Goal: Task Accomplishment & Management: Complete application form

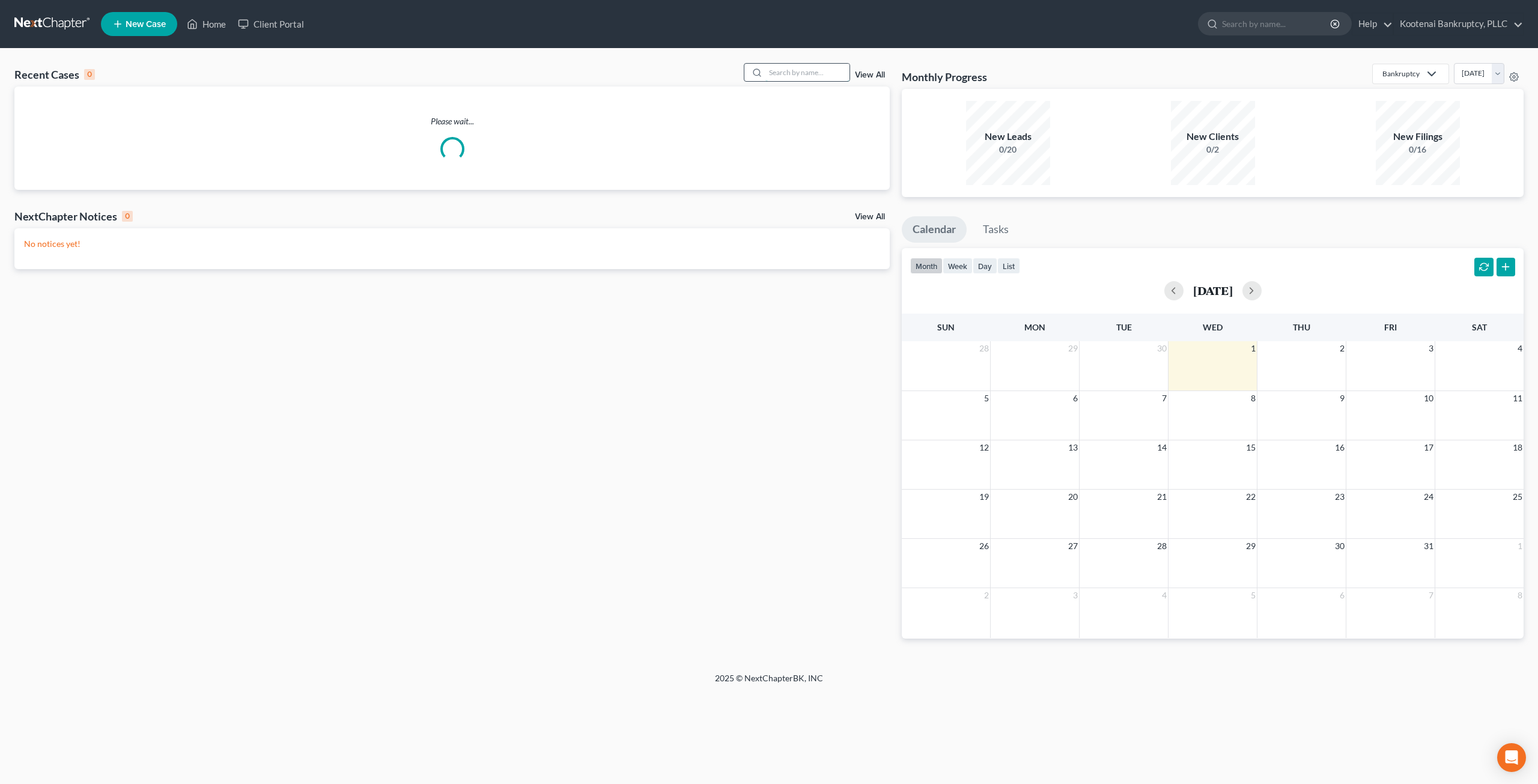
click at [804, 68] on input "search" at bounding box center [807, 72] width 84 height 18
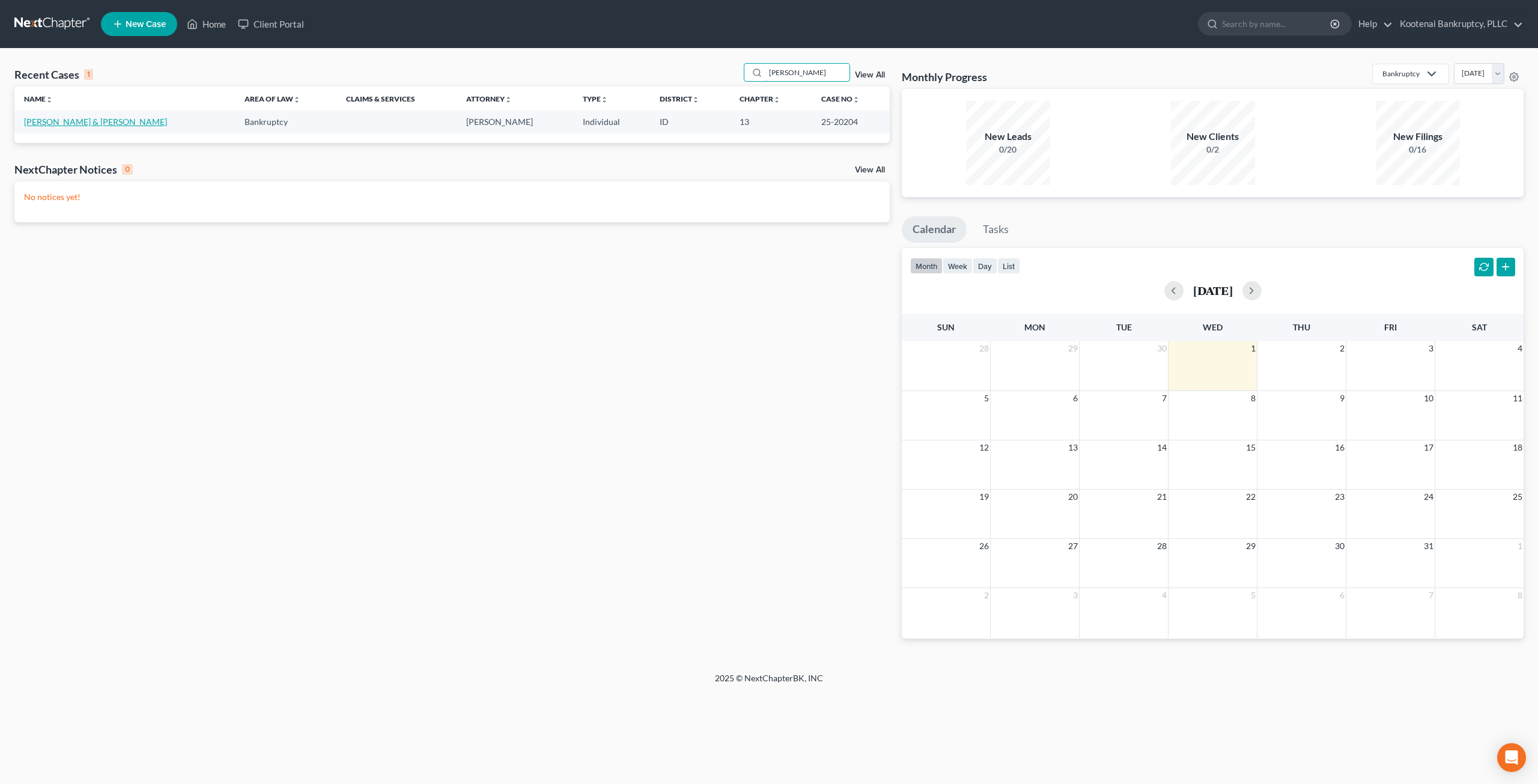
type input "[PERSON_NAME]"
click at [55, 121] on link "[PERSON_NAME] & [PERSON_NAME]" at bounding box center [95, 122] width 143 height 10
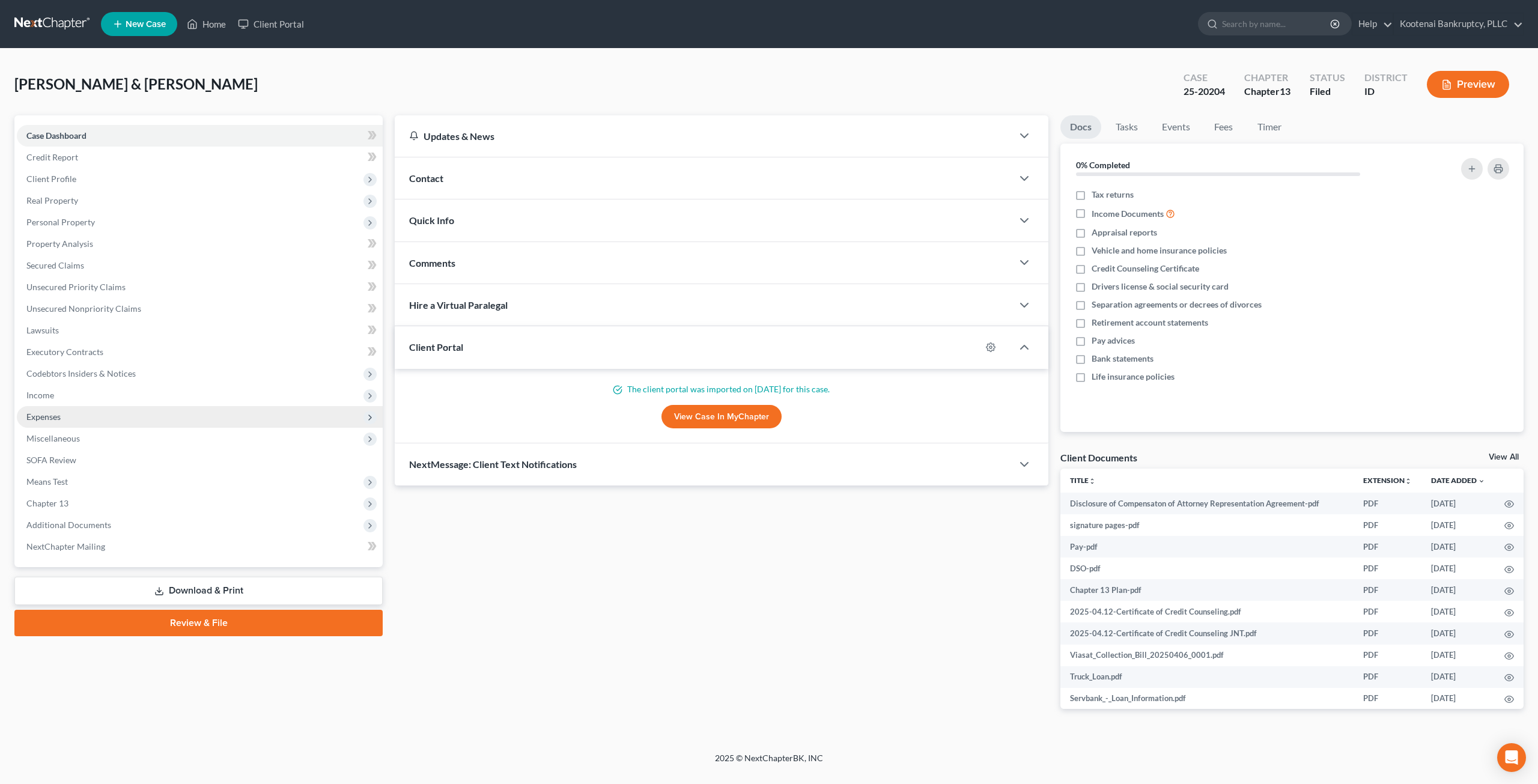
click at [196, 416] on span "Expenses" at bounding box center [200, 417] width 366 height 21
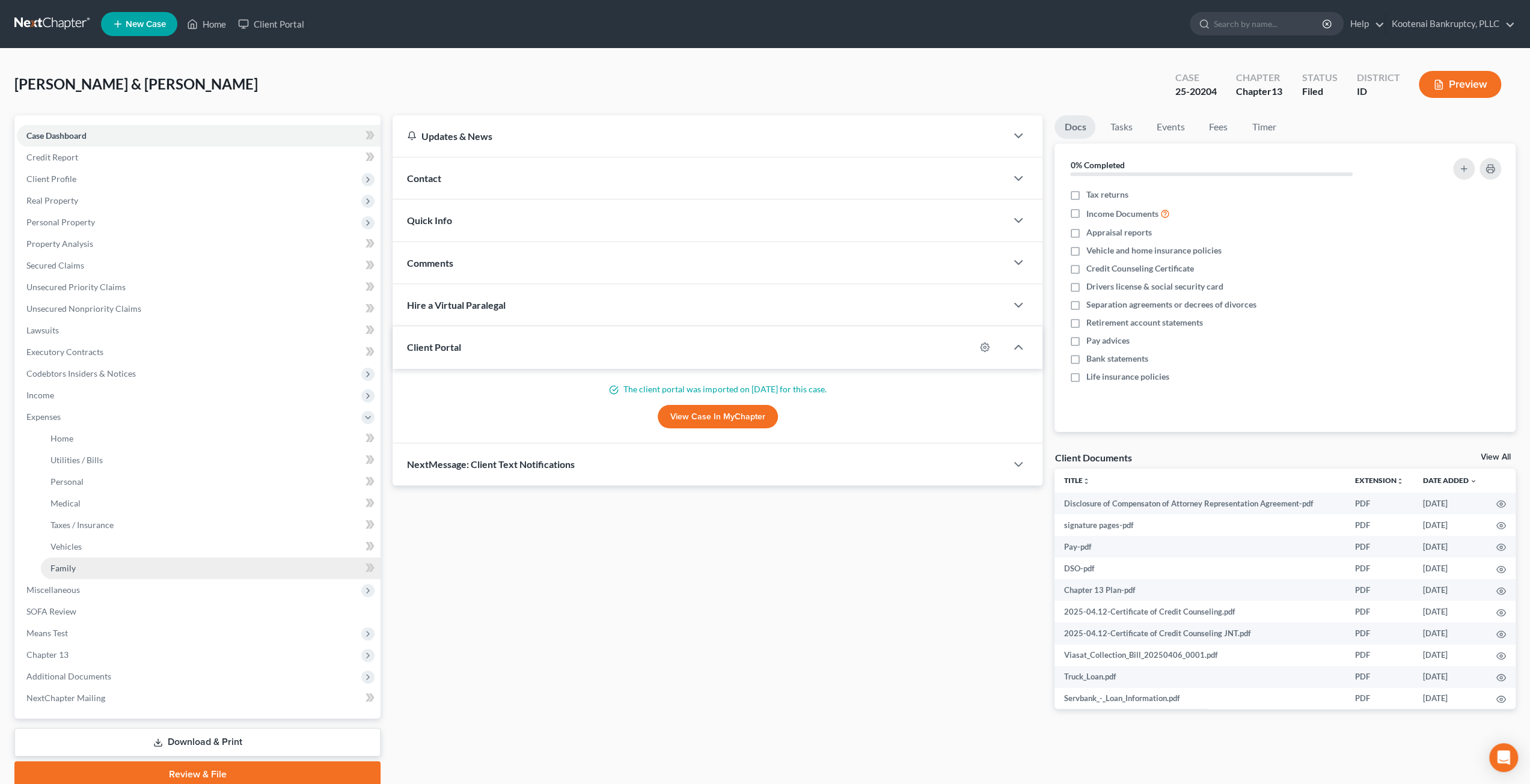
click at [214, 560] on link "Family" at bounding box center [211, 569] width 339 height 21
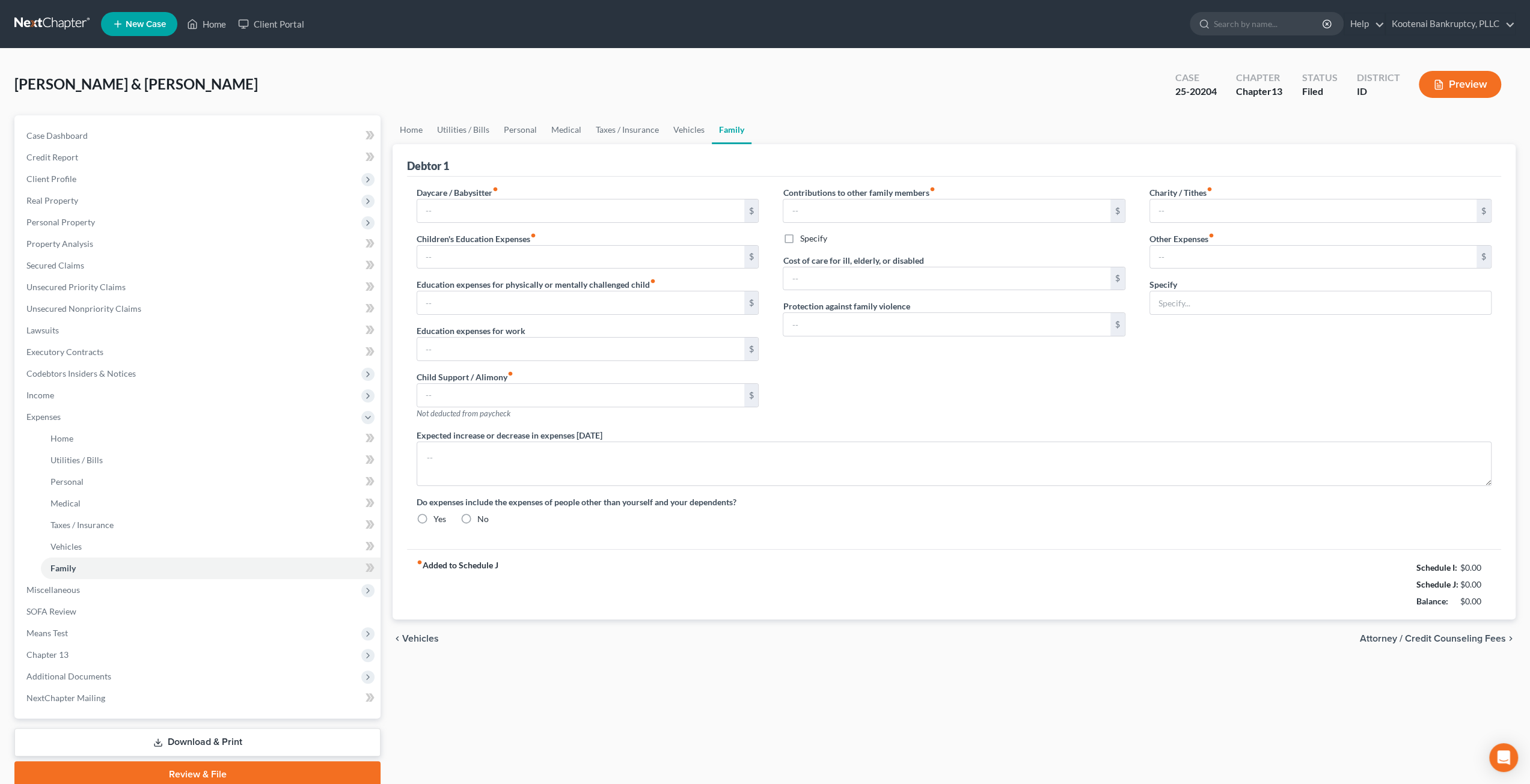
type input "0.00"
type input "30.00"
type input "0.00"
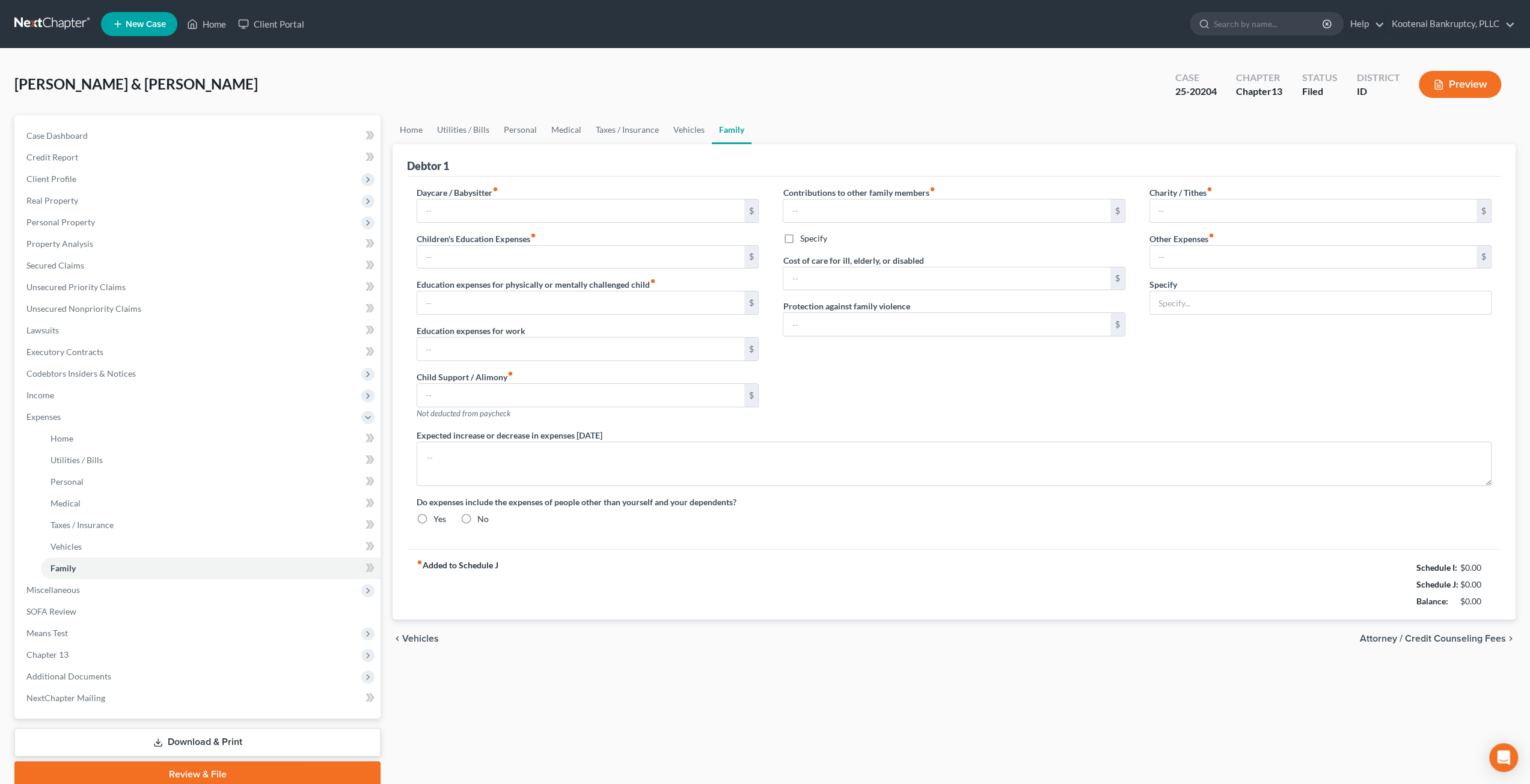
type input "0.00"
type input "50.00"
type input "130.00"
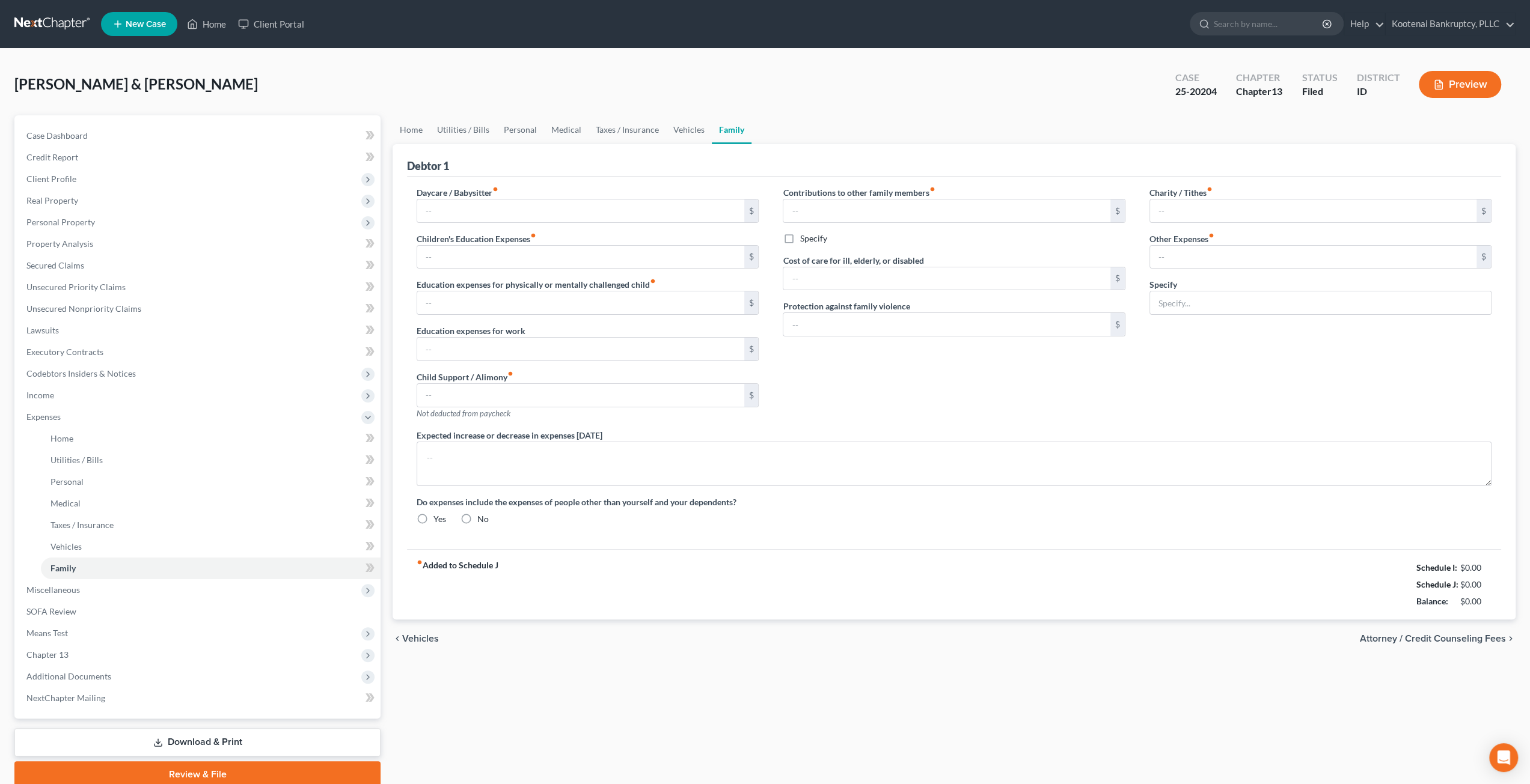
type input "Daughter's guitar lessons"
radio input "true"
click at [1508, 80] on div "Preview" at bounding box center [1462, 85] width 106 height 35
click at [1482, 82] on button "Preview" at bounding box center [1460, 84] width 82 height 27
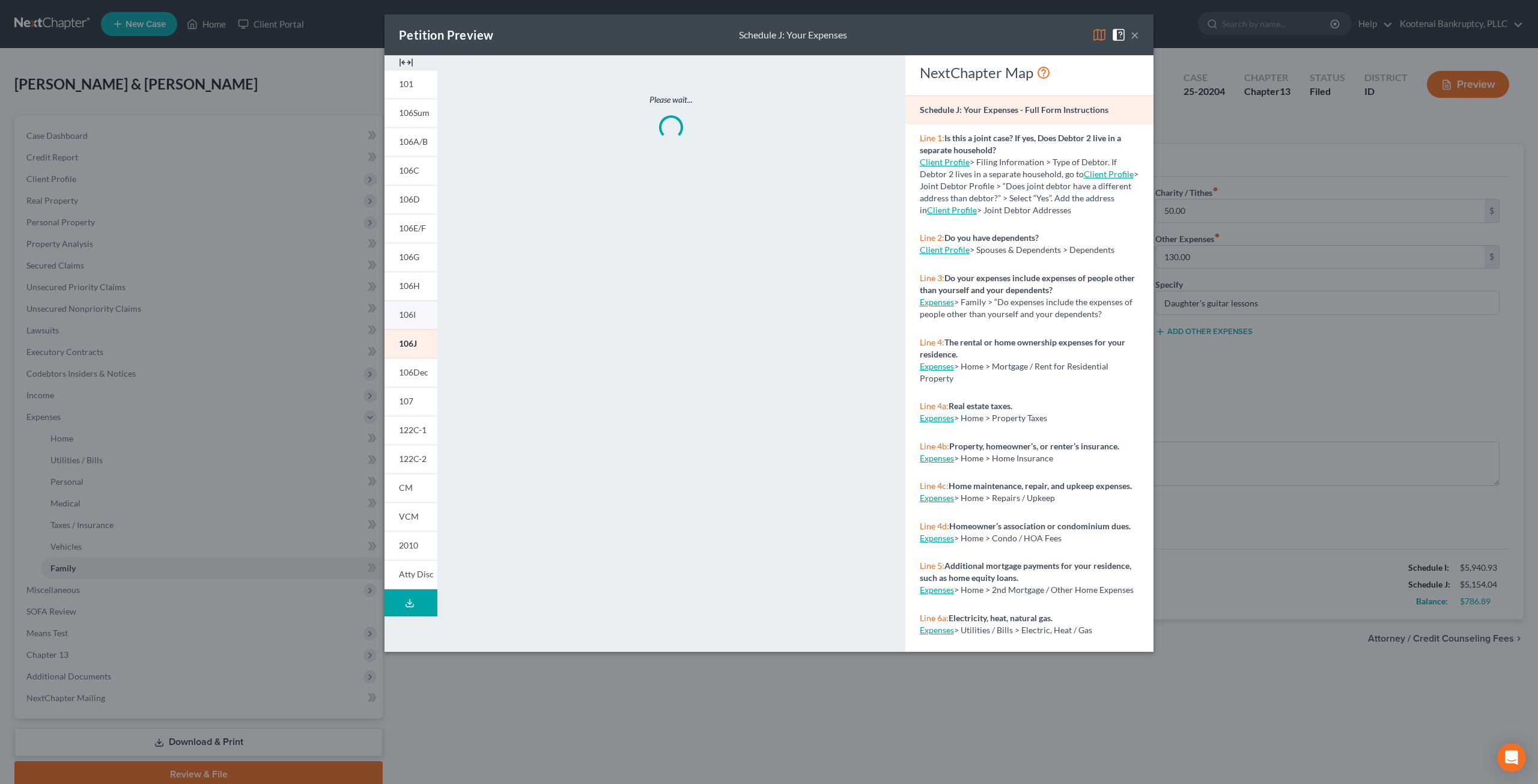
click at [405, 321] on link "106I" at bounding box center [411, 315] width 53 height 29
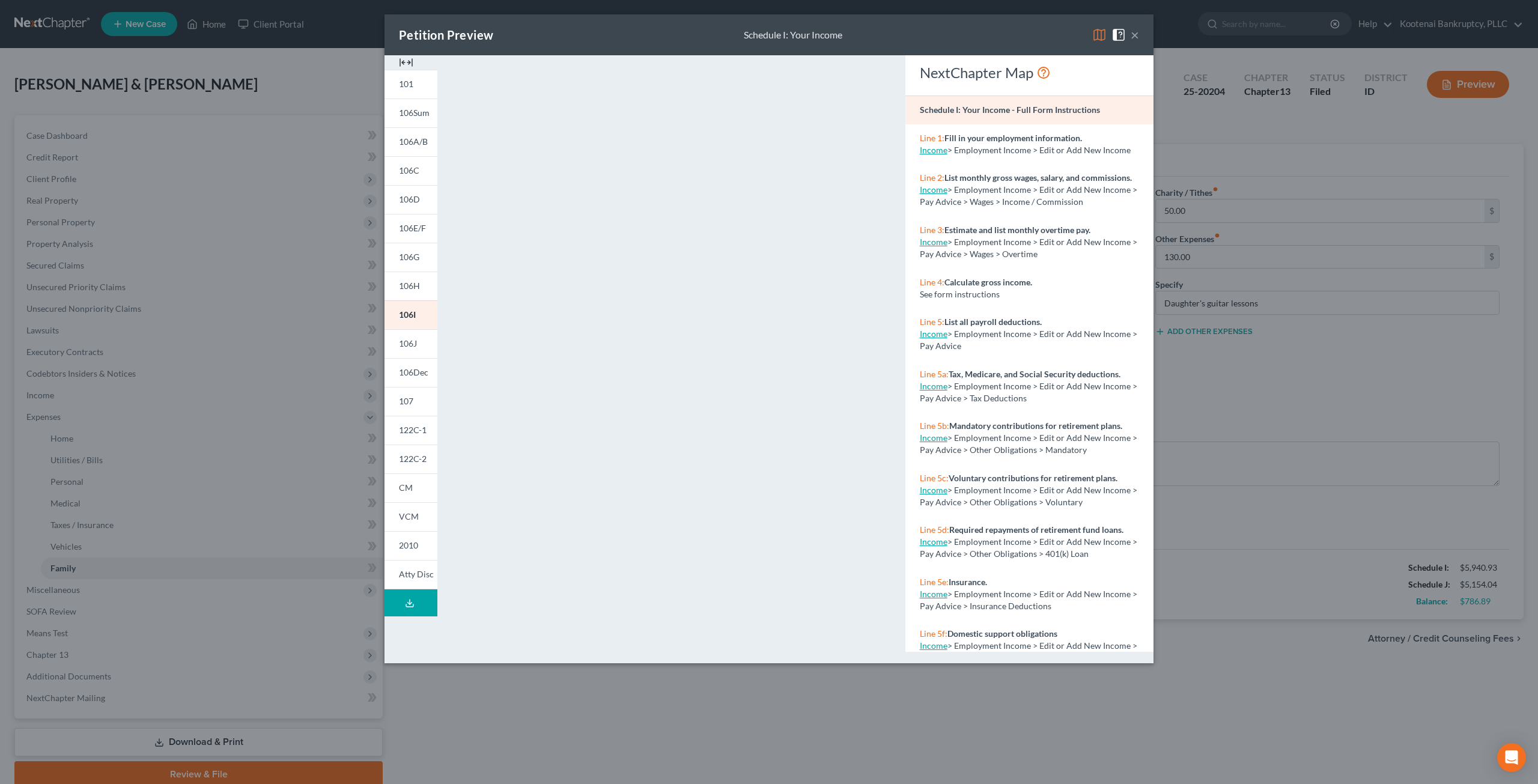
click at [1136, 33] on button "×" at bounding box center [1135, 35] width 8 height 14
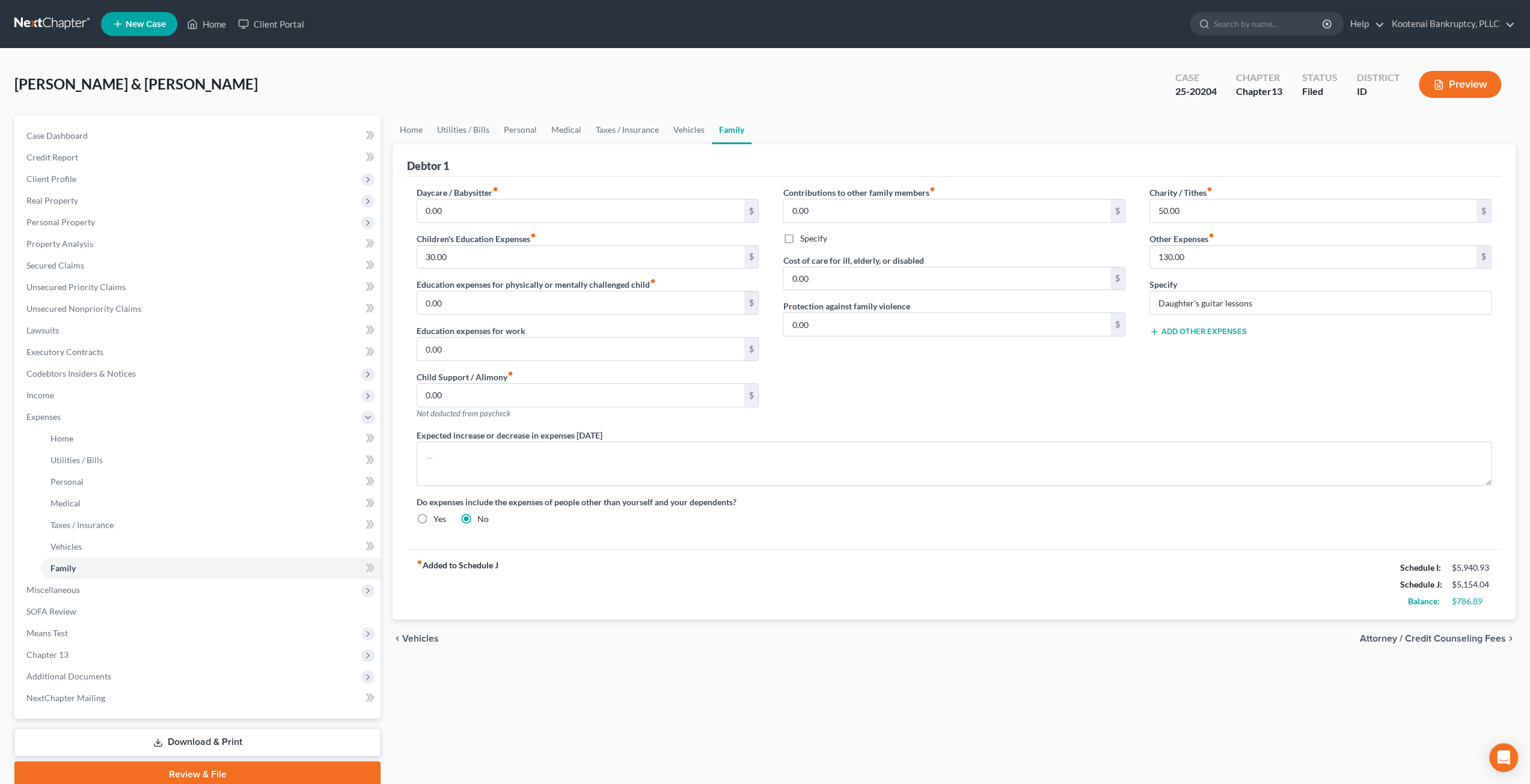
click at [1035, 655] on div "Home Utilities / Bills Personal Medical Taxes / Insurance Vehicles Family Debto…" at bounding box center [954, 452] width 1135 height 672
click at [118, 545] on link "Vehicles" at bounding box center [211, 547] width 339 height 21
